Goal: Information Seeking & Learning: Learn about a topic

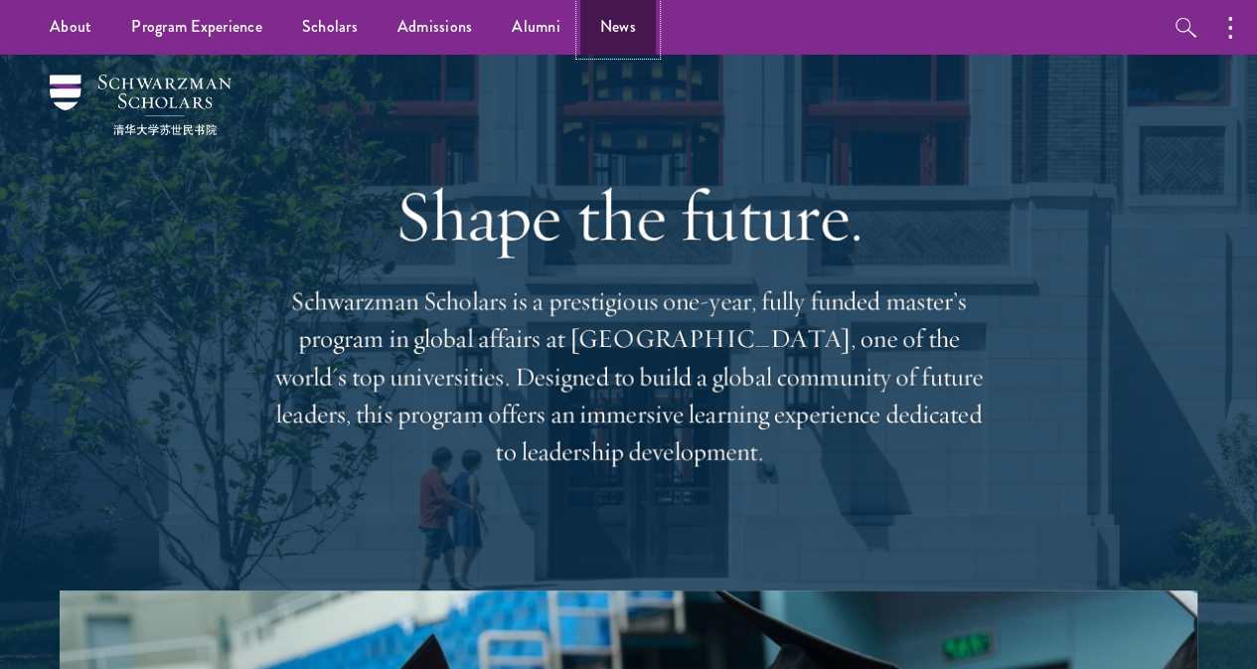
click at [634, 18] on link "News" at bounding box center [617, 27] width 75 height 55
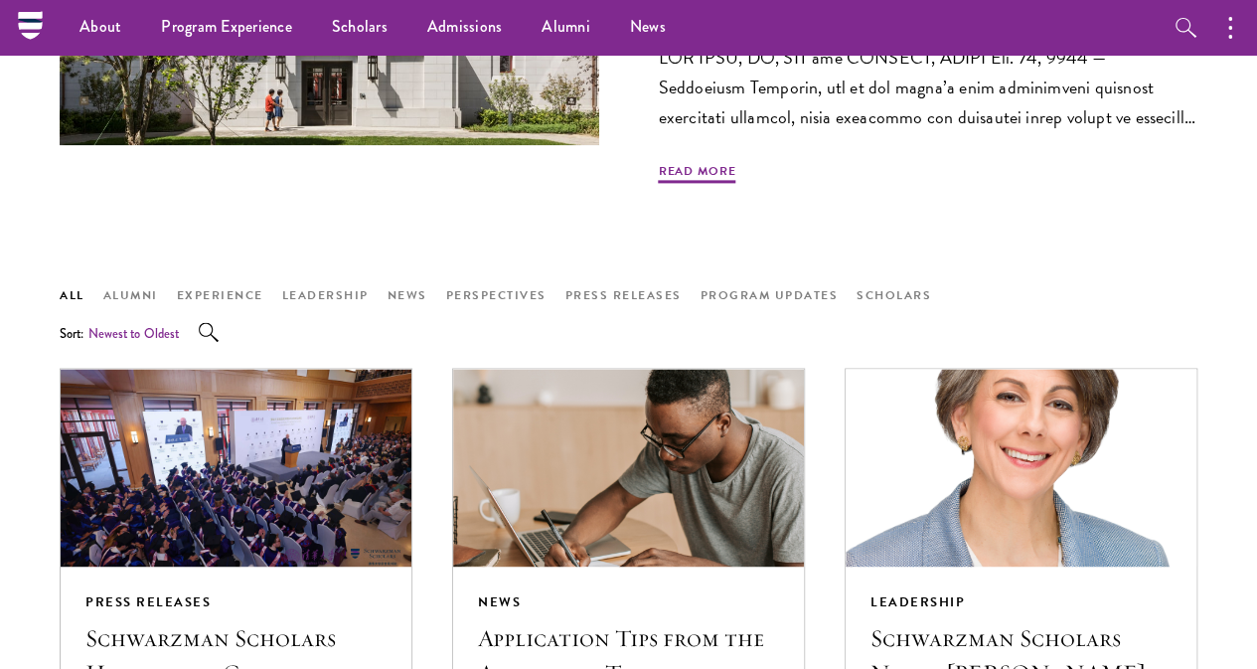
scroll to position [1179, 0]
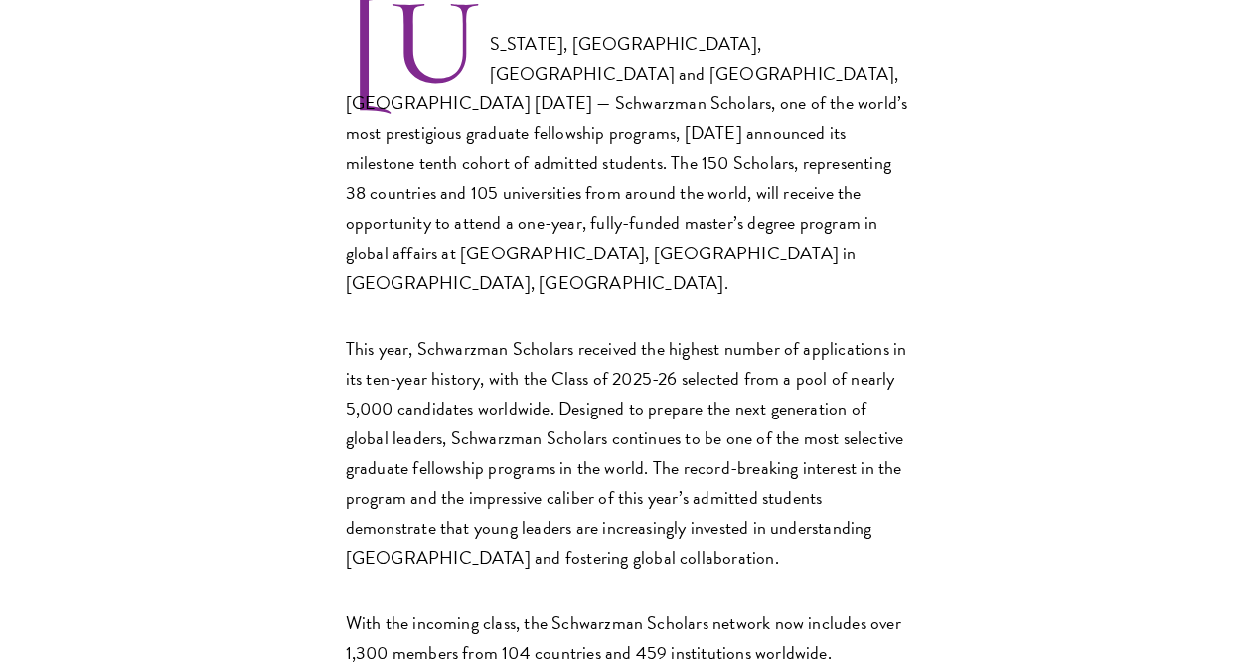
scroll to position [946, 0]
